Goal: Navigation & Orientation: Find specific page/section

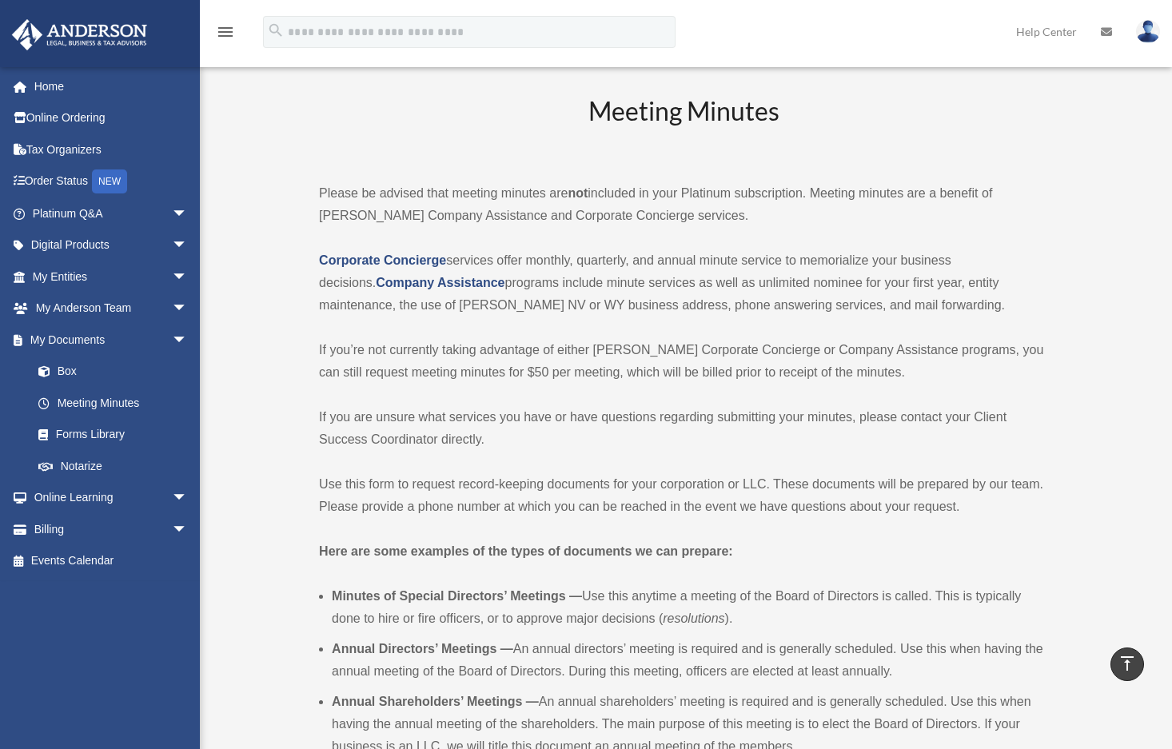
scroll to position [3033, 0]
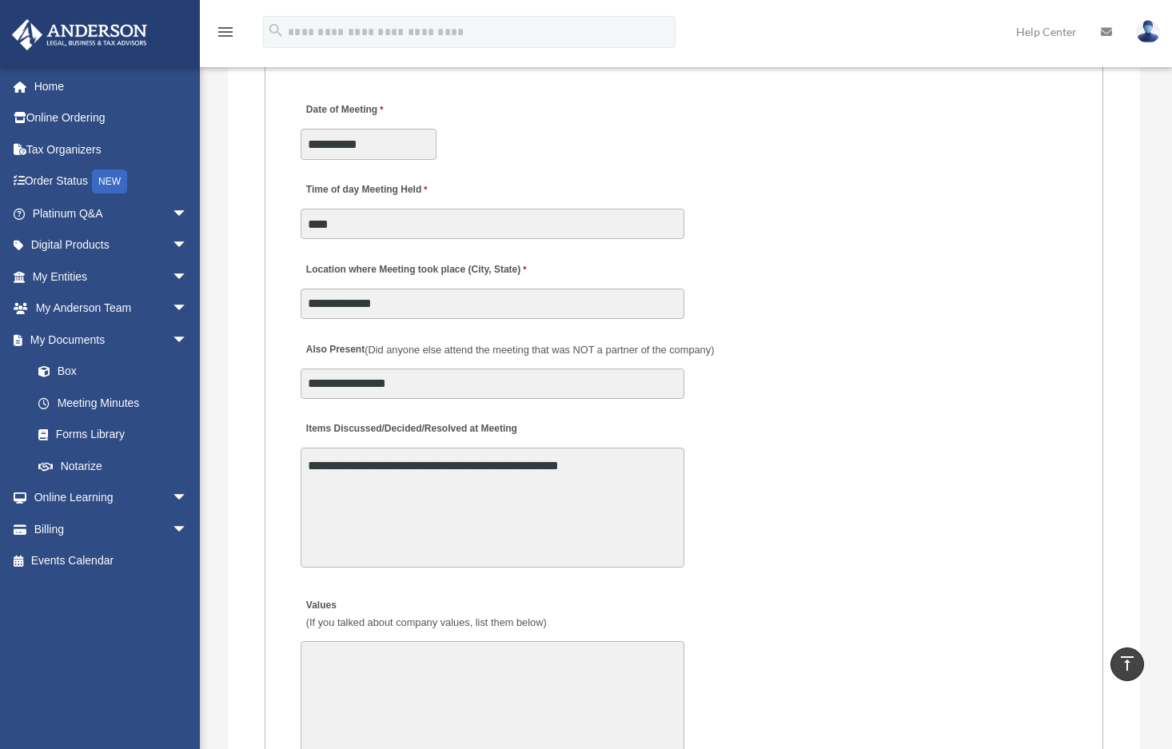
click at [1080, 245] on fieldset "MEETING INFORMATION Please limit 1 meeting per 1 entity for each submission. Ty…" at bounding box center [685, 303] width 840 height 2351
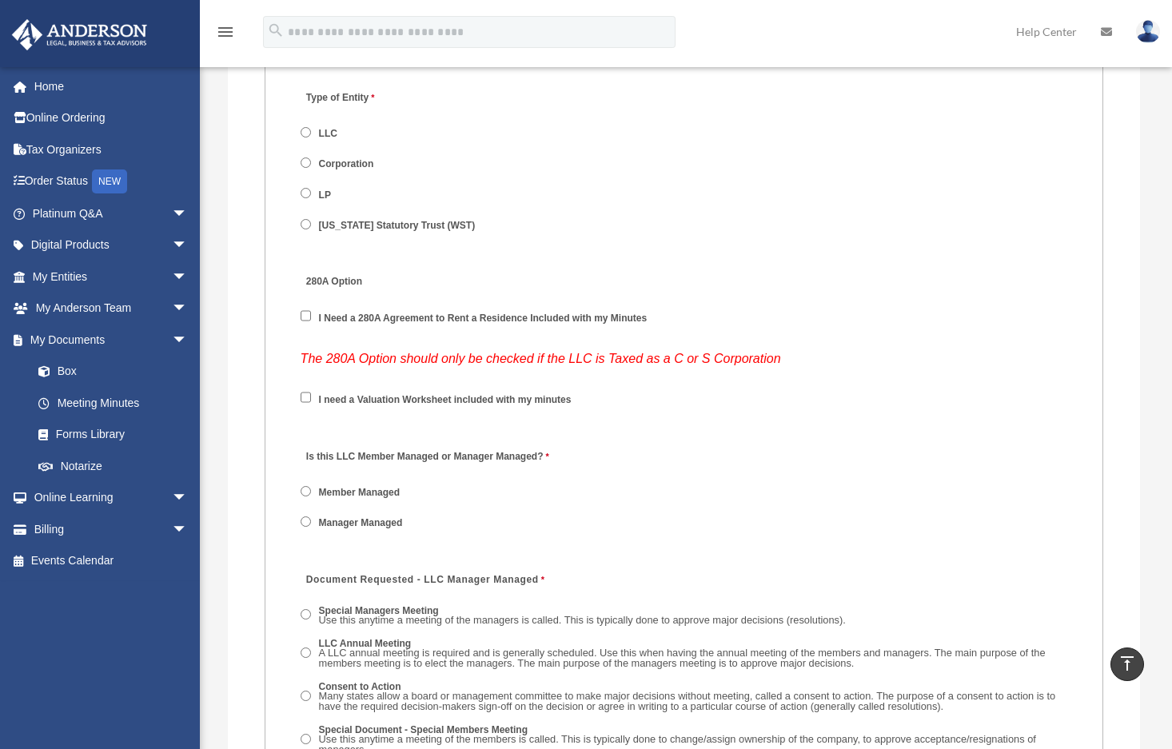
scroll to position [2075, 0]
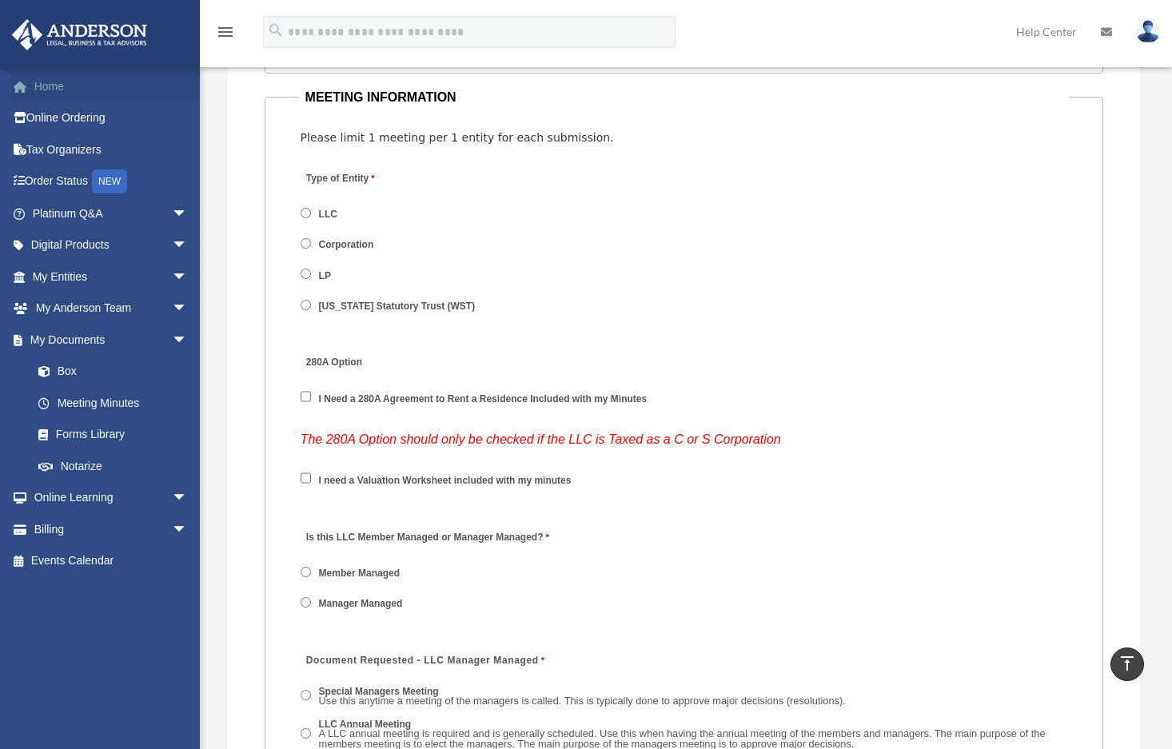
click at [45, 84] on link "Home" at bounding box center [111, 86] width 201 height 32
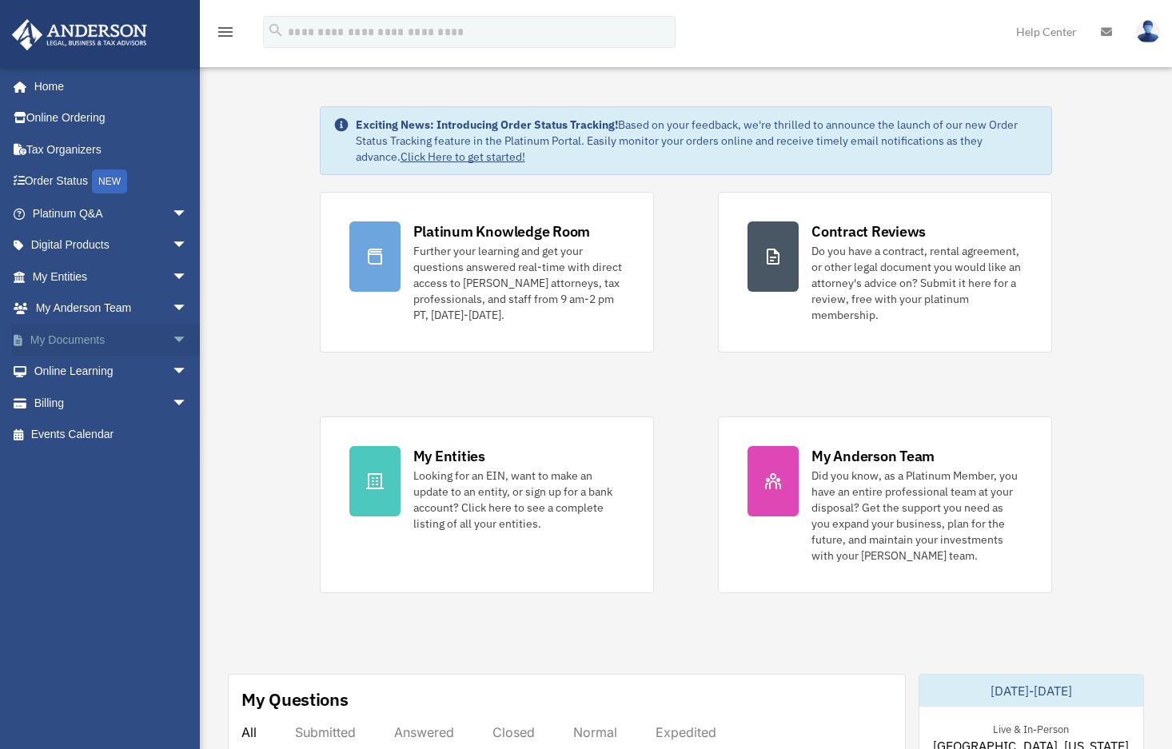
click at [172, 341] on span "arrow_drop_down" at bounding box center [188, 340] width 32 height 33
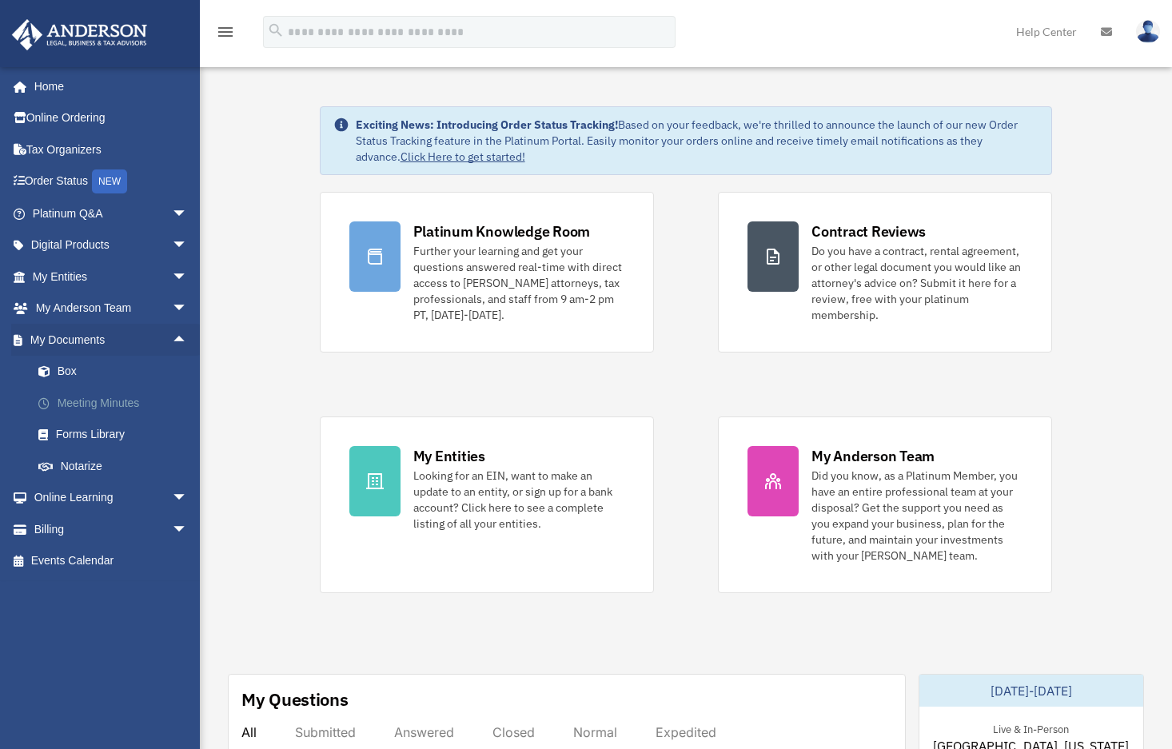
click at [118, 408] on link "Meeting Minutes" at bounding box center [117, 403] width 190 height 32
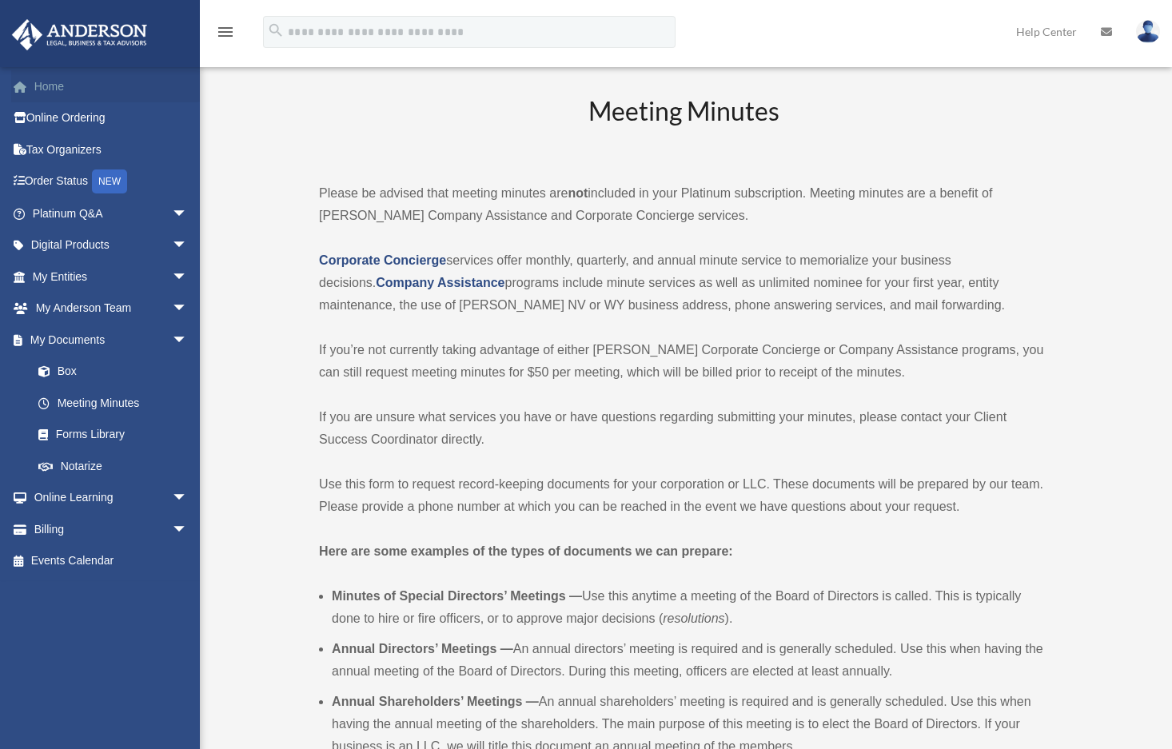
click at [55, 83] on link "Home" at bounding box center [111, 86] width 201 height 32
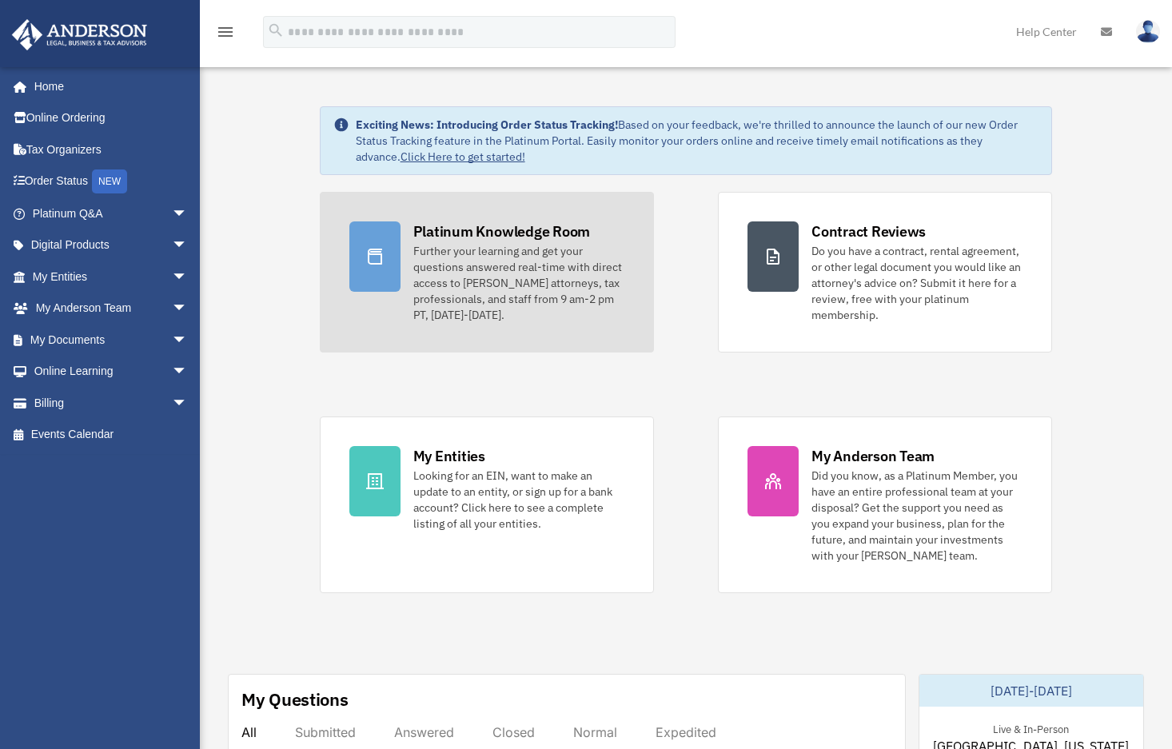
click at [557, 248] on div "Further your learning and get your questions answered real-time with direct acc…" at bounding box center [518, 283] width 211 height 80
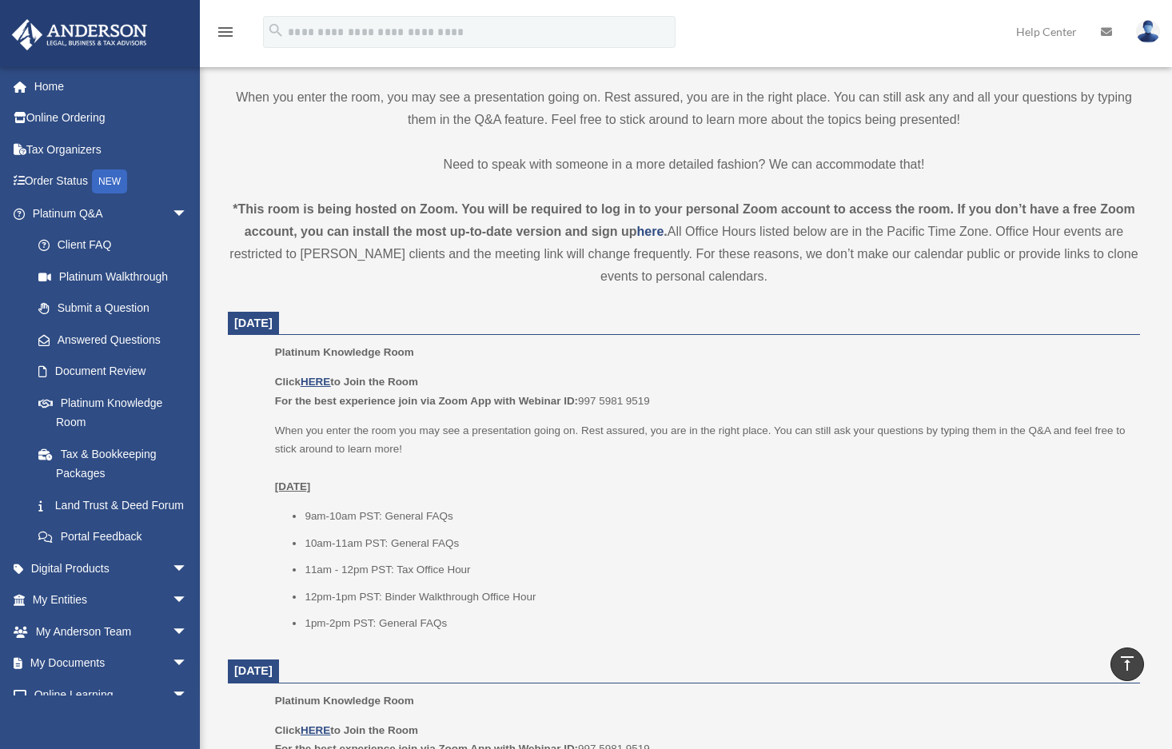
scroll to position [400, 0]
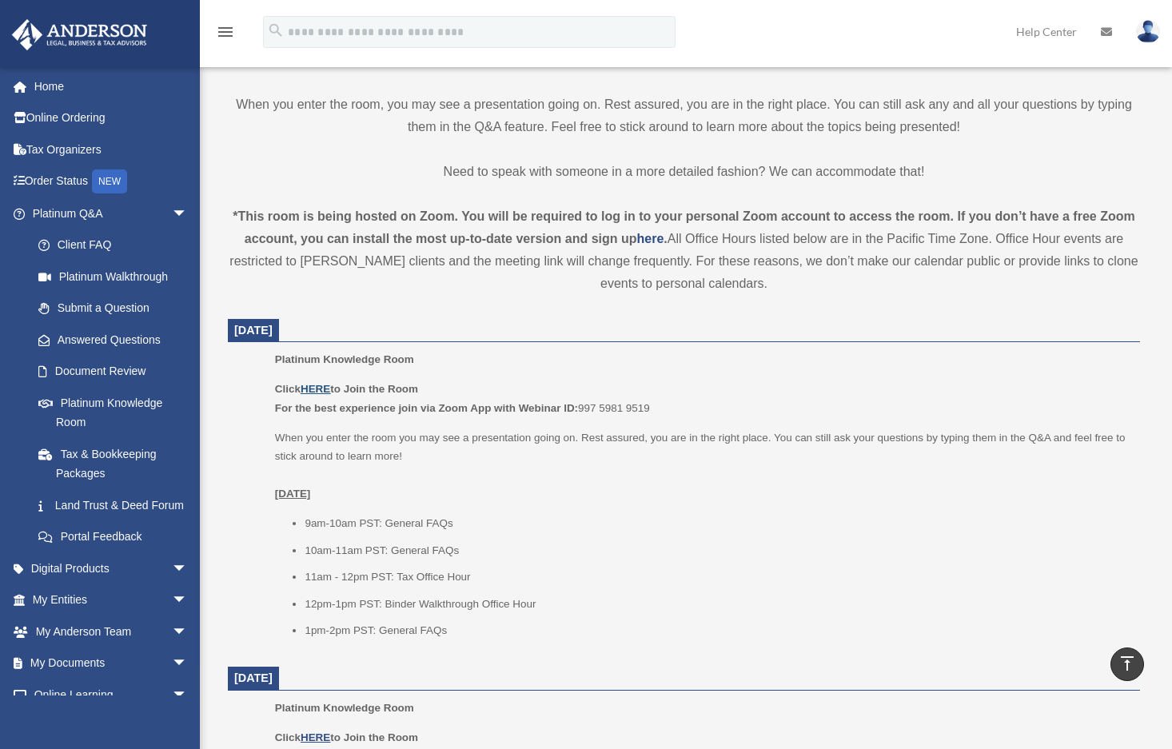
click at [317, 388] on u "HERE" at bounding box center [316, 389] width 30 height 12
